Goal: Navigation & Orientation: Find specific page/section

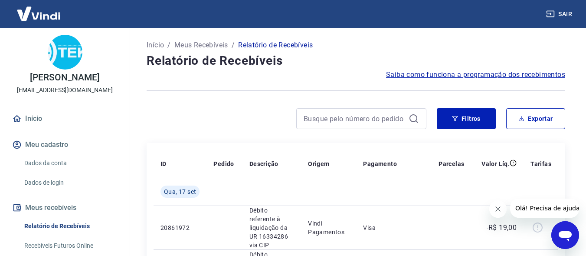
click at [566, 13] on button "Sair" at bounding box center [560, 14] width 31 height 16
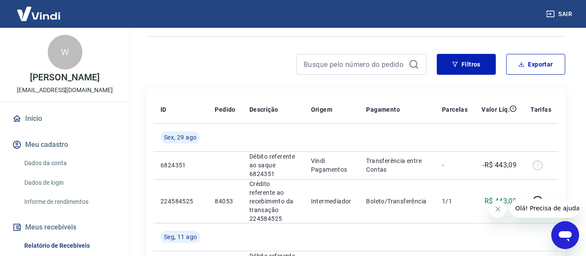
scroll to position [130, 0]
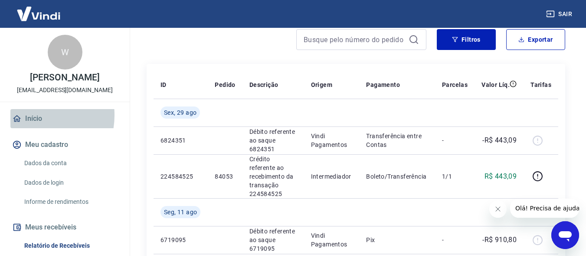
click at [33, 115] on link "Início" at bounding box center [64, 118] width 109 height 19
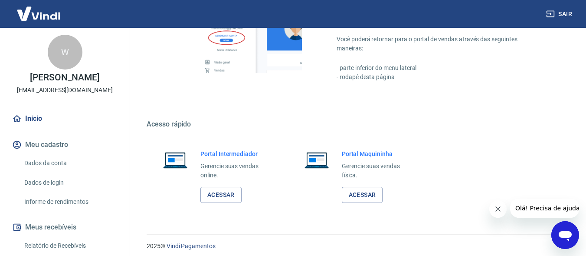
scroll to position [457, 0]
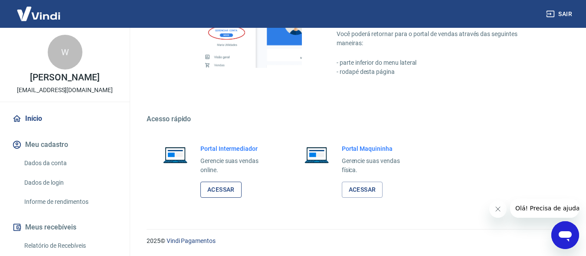
click at [224, 191] on link "Acessar" at bounding box center [221, 189] width 41 height 16
click at [568, 11] on button "Sair" at bounding box center [560, 14] width 31 height 16
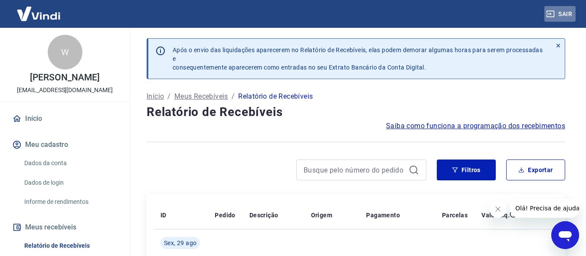
click at [571, 14] on button "Sair" at bounding box center [560, 14] width 31 height 16
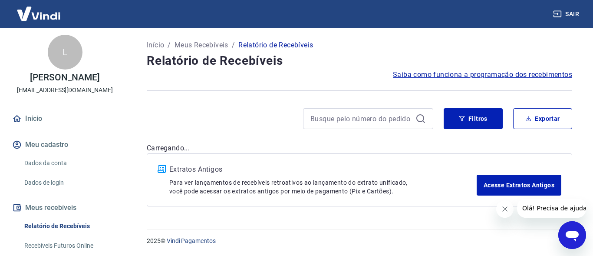
click at [42, 127] on link "Início" at bounding box center [64, 118] width 109 height 19
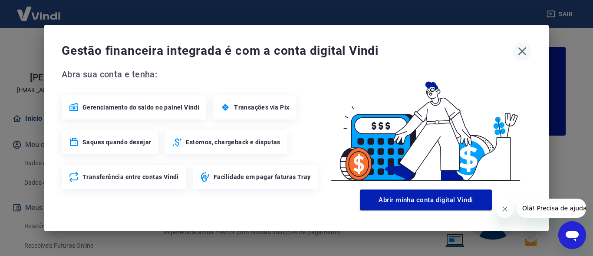
click at [522, 51] on icon "button" at bounding box center [522, 51] width 8 height 8
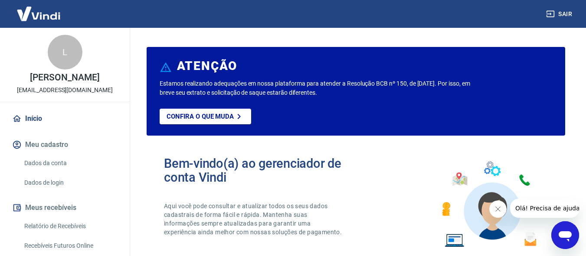
click at [43, 124] on link "Início" at bounding box center [64, 118] width 109 height 19
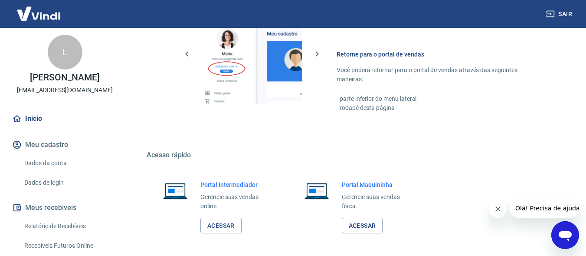
scroll to position [546, 0]
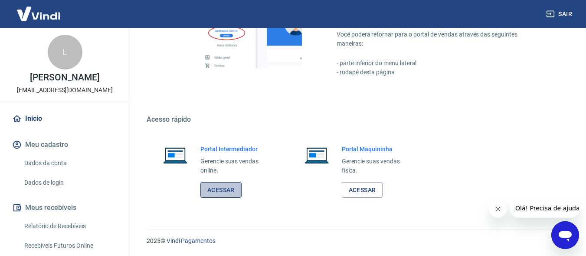
click at [230, 182] on link "Acessar" at bounding box center [221, 190] width 41 height 16
